Goal: Task Accomplishment & Management: Use online tool/utility

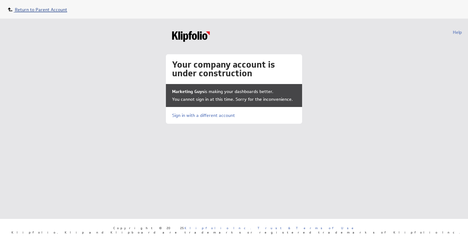
click at [49, 8] on span "Return to Parent Account" at bounding box center [41, 10] width 52 height 6
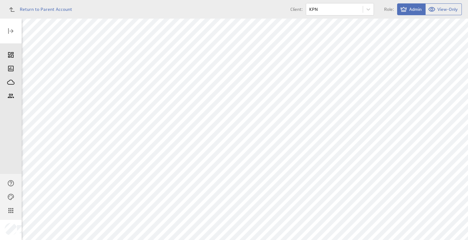
scroll to position [27, 0]
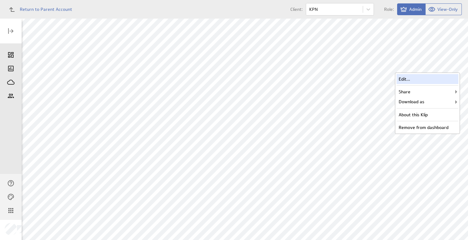
click at [425, 78] on div "Edit..." at bounding box center [427, 79] width 62 height 10
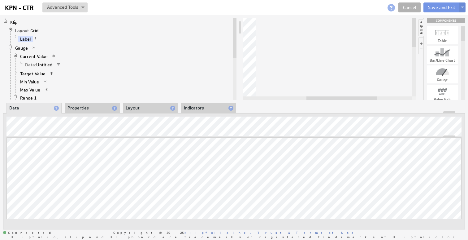
drag, startPoint x: 304, startPoint y: 99, endPoint x: 364, endPoint y: 98, distance: 59.7
click at [364, 98] on div at bounding box center [341, 98] width 71 height 4
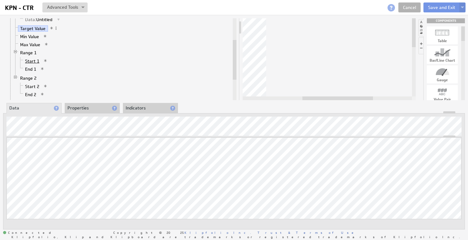
click at [37, 60] on link "Start 1" at bounding box center [32, 61] width 19 height 6
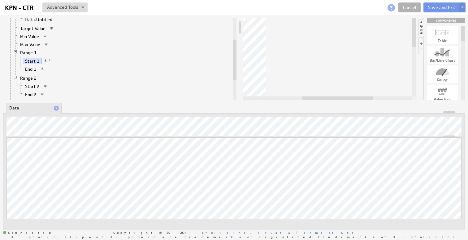
click at [36, 67] on link "End 1" at bounding box center [31, 69] width 16 height 6
click at [32, 59] on link "Start 2" at bounding box center [32, 62] width 19 height 6
click at [142, 81] on li "Table Column: Unnamed 1 Column: Unnamed 2 Column: Unnamed 3 Column: Unnamed 4" at bounding box center [119, 96] width 223 height 41
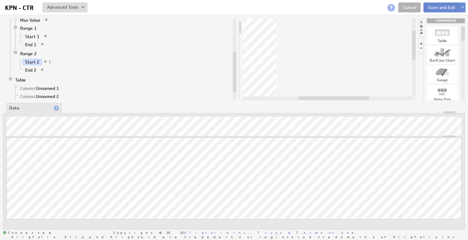
click at [443, 6] on button "Save and Exit" at bounding box center [441, 7] width 37 height 10
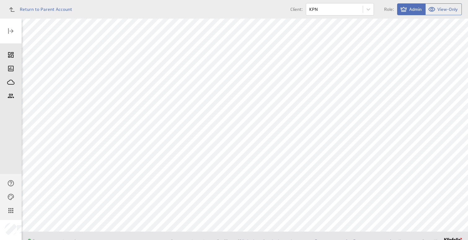
scroll to position [290, 0]
